Goal: Task Accomplishment & Management: Complete application form

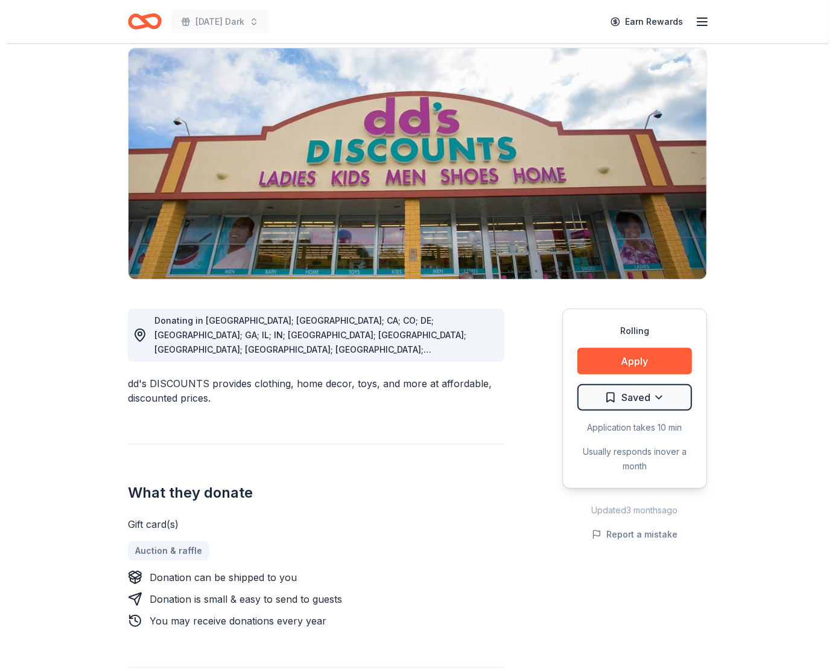
scroll to position [90, 0]
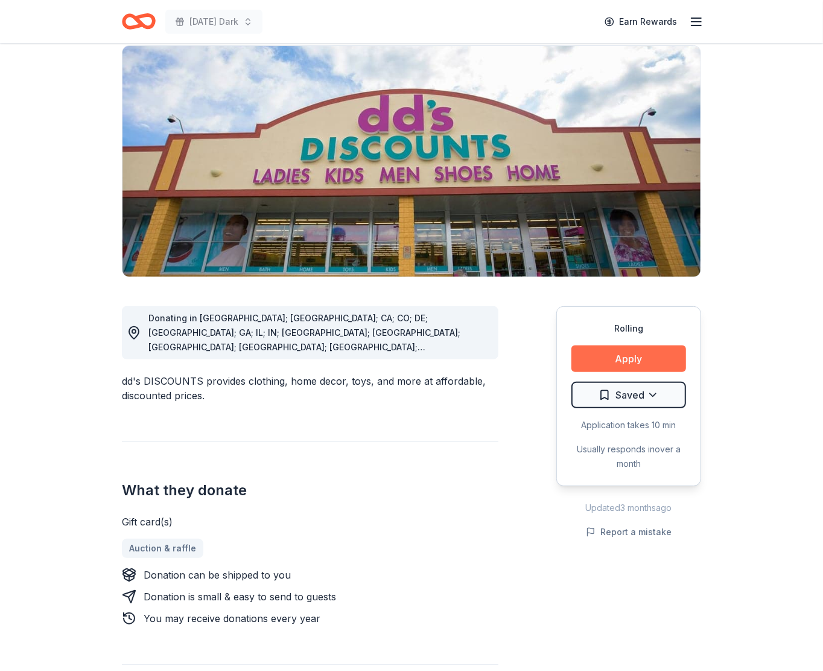
click at [590, 361] on button "Apply" at bounding box center [629, 358] width 115 height 27
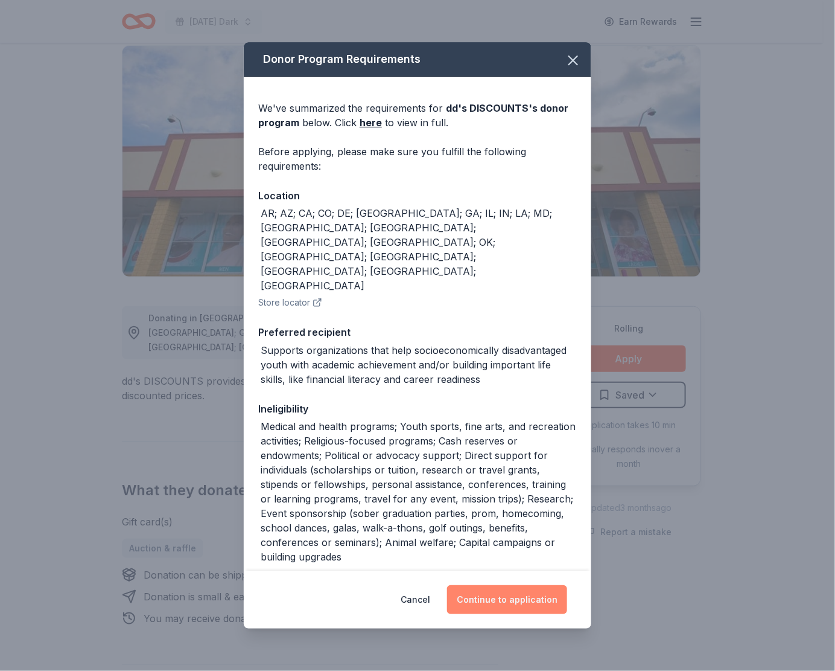
click at [523, 597] on button "Continue to application" at bounding box center [507, 599] width 120 height 29
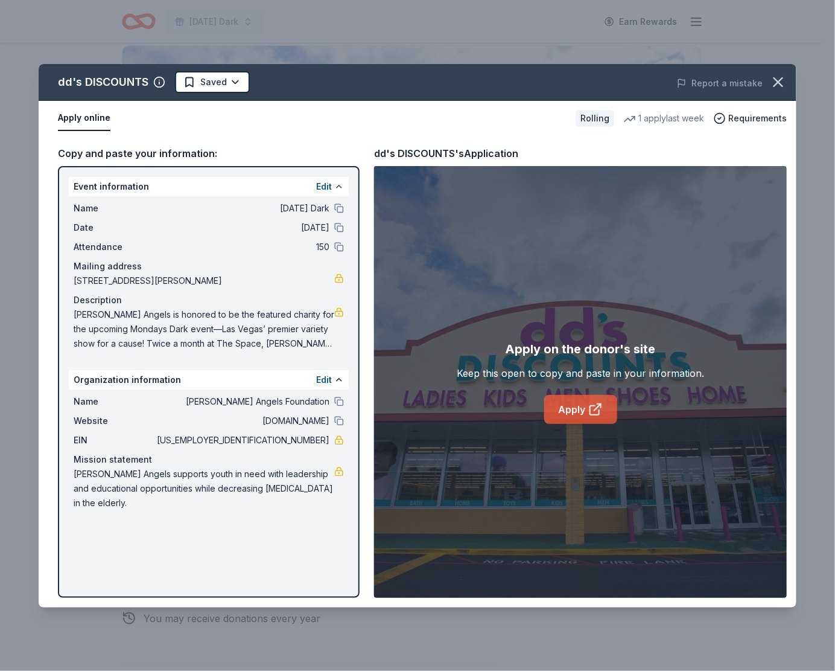
click at [574, 415] on link "Apply" at bounding box center [580, 409] width 73 height 29
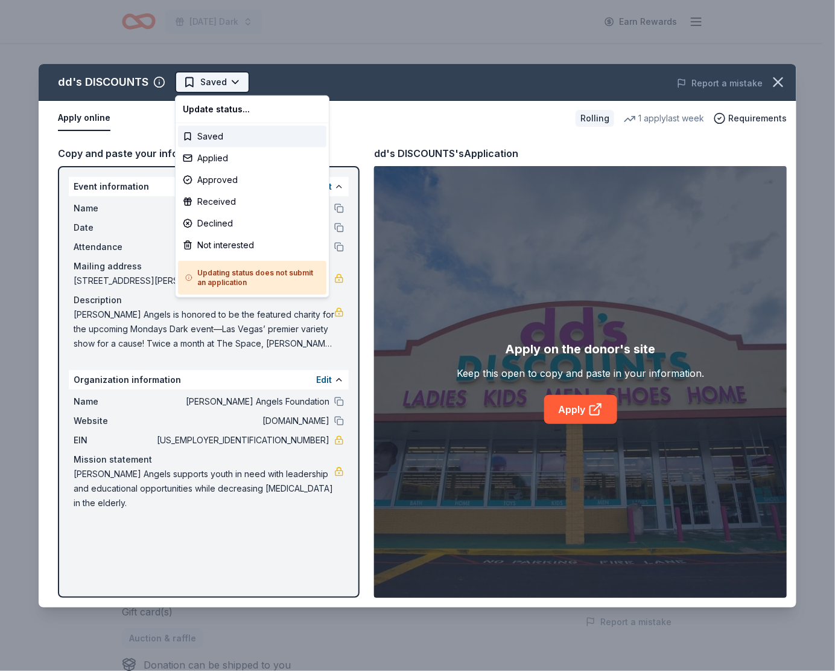
click at [234, 79] on html "[DATE] Dark Earn Rewards Rolling Share dd's DISCOUNTS New 1 apply last week app…" at bounding box center [417, 335] width 835 height 671
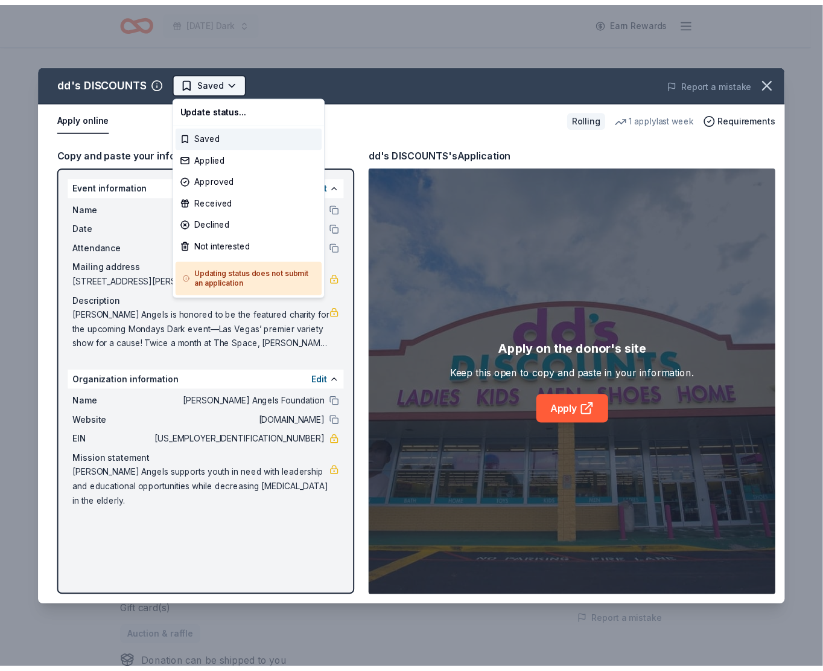
scroll to position [0, 0]
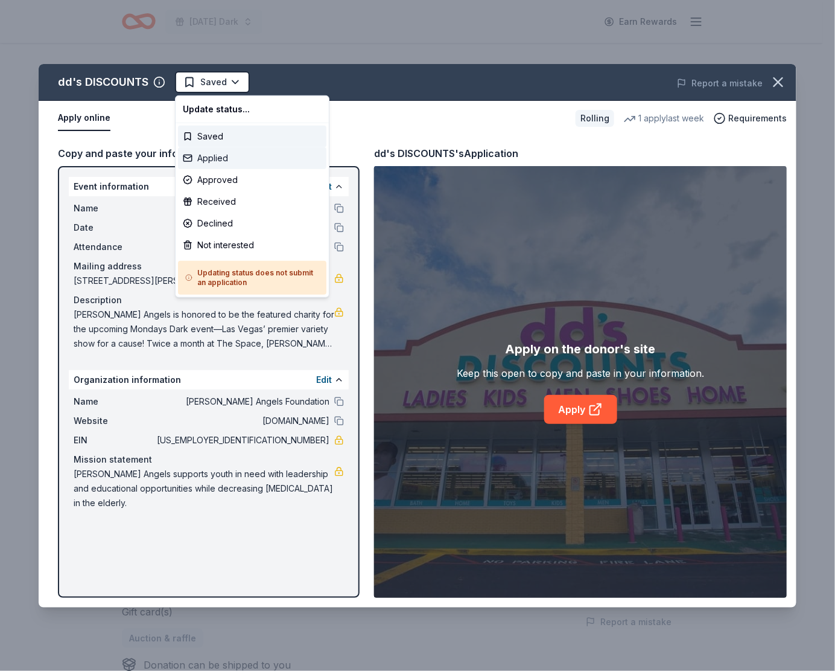
click at [235, 164] on div "Applied" at bounding box center [252, 158] width 148 height 22
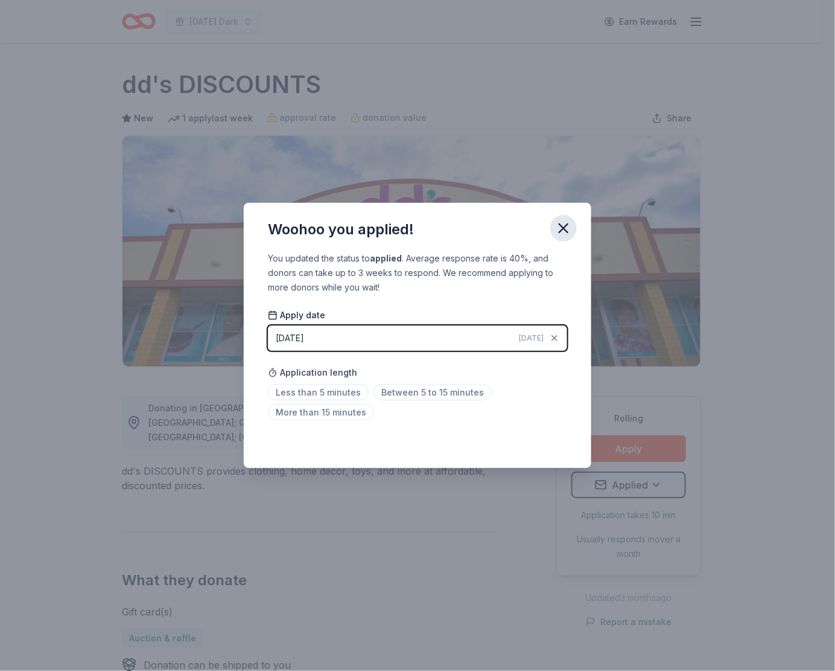
click at [563, 225] on icon "button" at bounding box center [563, 228] width 17 height 17
